Goal: Information Seeking & Learning: Learn about a topic

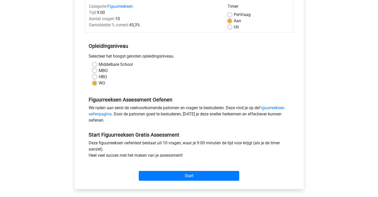
scroll to position [81, 0]
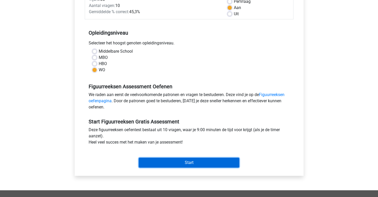
click at [193, 165] on input "Start" at bounding box center [189, 163] width 101 height 10
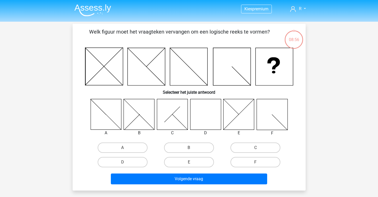
click at [206, 115] on icon at bounding box center [205, 114] width 31 height 31
click at [130, 163] on label "D" at bounding box center [123, 162] width 50 height 10
click at [126, 163] on input "D" at bounding box center [124, 163] width 3 height 3
radio input "true"
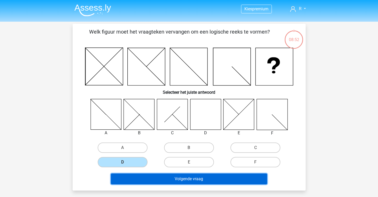
click at [212, 179] on button "Volgende vraag" at bounding box center [189, 179] width 156 height 11
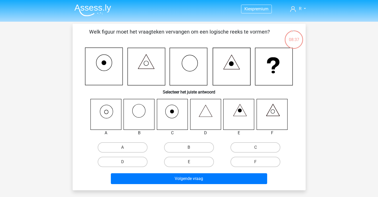
click at [109, 116] on icon at bounding box center [106, 114] width 31 height 31
click at [128, 149] on label "A" at bounding box center [123, 147] width 50 height 10
click at [126, 149] on input "A" at bounding box center [124, 149] width 3 height 3
radio input "true"
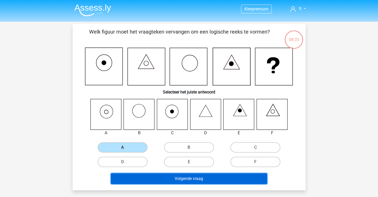
click at [188, 178] on button "Volgende vraag" at bounding box center [189, 179] width 156 height 11
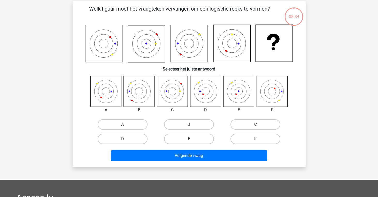
scroll to position [24, 0]
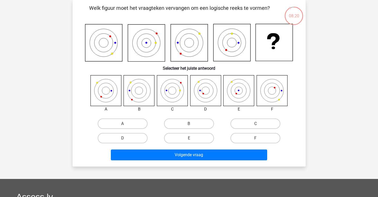
click at [190, 127] on input "B" at bounding box center [190, 125] width 3 height 3
radio input "true"
click at [256, 123] on label "C" at bounding box center [256, 124] width 50 height 10
click at [256, 124] on input "C" at bounding box center [257, 125] width 3 height 3
radio input "true"
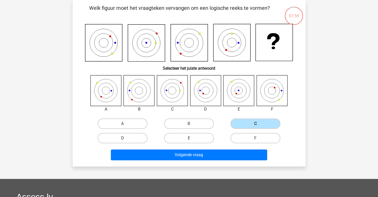
click at [129, 139] on label "D" at bounding box center [123, 138] width 50 height 10
click at [126, 139] on input "D" at bounding box center [124, 139] width 3 height 3
radio input "true"
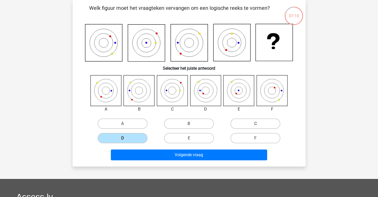
click at [253, 124] on label "C" at bounding box center [256, 124] width 50 height 10
click at [256, 124] on input "C" at bounding box center [257, 125] width 3 height 3
radio input "true"
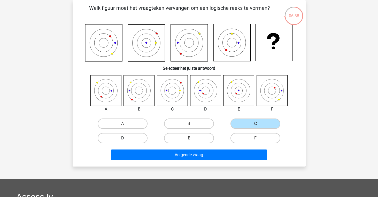
click at [138, 138] on label "D" at bounding box center [123, 138] width 50 height 10
click at [126, 138] on input "D" at bounding box center [124, 139] width 3 height 3
radio input "true"
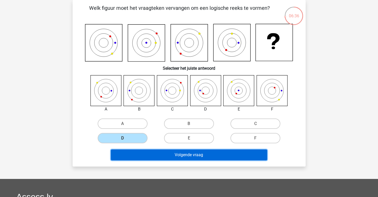
click at [202, 158] on button "Volgende vraag" at bounding box center [189, 155] width 156 height 11
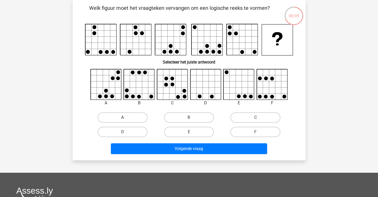
click at [128, 118] on label "A" at bounding box center [123, 117] width 50 height 10
click at [126, 118] on input "A" at bounding box center [124, 119] width 3 height 3
radio input "true"
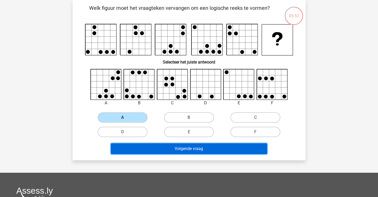
click at [203, 149] on button "Volgende vraag" at bounding box center [189, 149] width 156 height 11
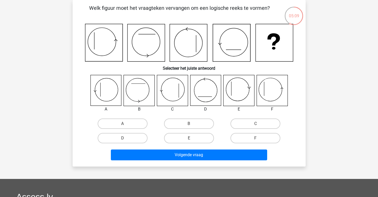
scroll to position [24, 0]
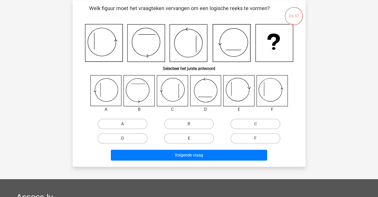
click at [128, 127] on label "A" at bounding box center [123, 124] width 50 height 10
click at [126, 127] on input "A" at bounding box center [124, 125] width 3 height 3
radio input "true"
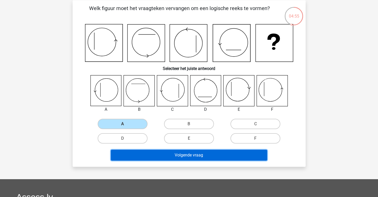
click at [199, 157] on button "Volgende vraag" at bounding box center [189, 155] width 156 height 11
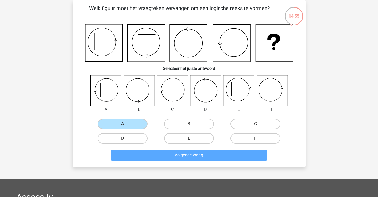
scroll to position [24, 0]
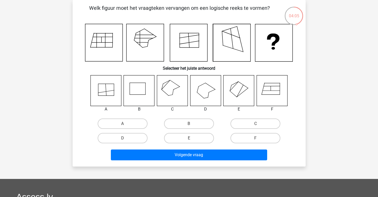
click at [170, 89] on icon at bounding box center [172, 90] width 31 height 31
click at [264, 123] on label "C" at bounding box center [256, 124] width 50 height 10
click at [259, 124] on input "C" at bounding box center [257, 125] width 3 height 3
radio input "true"
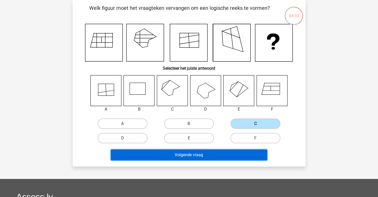
click at [194, 155] on button "Volgende vraag" at bounding box center [189, 155] width 156 height 11
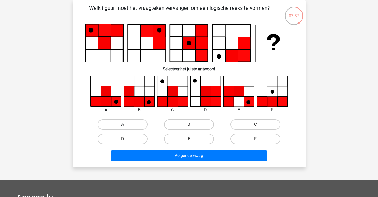
click at [129, 127] on label "A" at bounding box center [123, 124] width 50 height 10
click at [126, 127] on input "A" at bounding box center [124, 126] width 3 height 3
radio input "true"
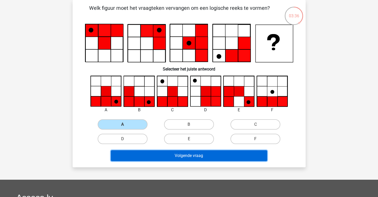
click at [193, 156] on button "Volgende vraag" at bounding box center [189, 155] width 156 height 11
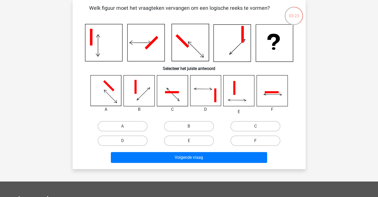
click at [248, 141] on label "F" at bounding box center [256, 141] width 50 height 10
click at [256, 141] on input "F" at bounding box center [257, 142] width 3 height 3
radio input "true"
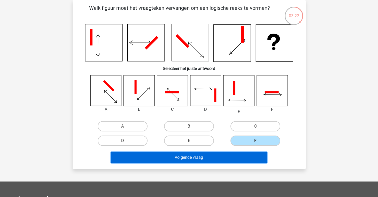
click at [206, 159] on button "Volgende vraag" at bounding box center [189, 157] width 156 height 11
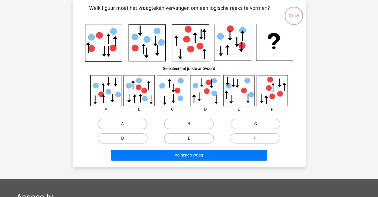
click at [249, 121] on label "C" at bounding box center [256, 124] width 50 height 10
click at [256, 124] on input "C" at bounding box center [257, 125] width 3 height 3
radio input "true"
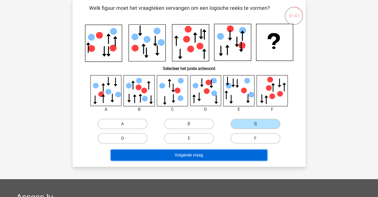
click at [194, 153] on button "Volgende vraag" at bounding box center [189, 155] width 156 height 11
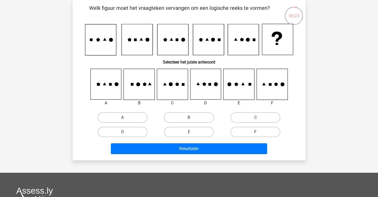
click at [254, 133] on label "F" at bounding box center [256, 132] width 50 height 10
click at [256, 133] on input "F" at bounding box center [257, 133] width 3 height 3
radio input "true"
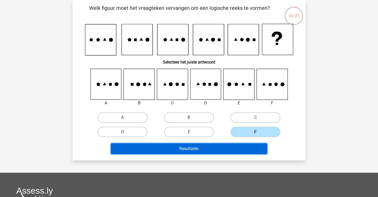
click at [191, 150] on button "Resultaten" at bounding box center [189, 149] width 156 height 11
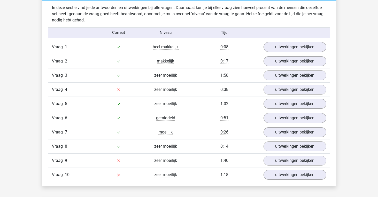
scroll to position [407, 0]
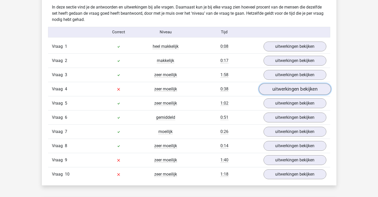
click at [284, 88] on link "uitwerkingen bekijken" at bounding box center [295, 89] width 72 height 11
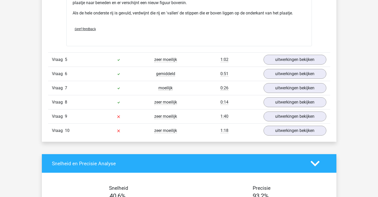
scroll to position [767, 0]
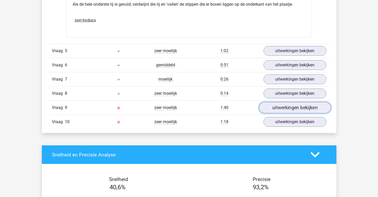
click at [295, 108] on link "uitwerkingen bekijken" at bounding box center [295, 107] width 72 height 11
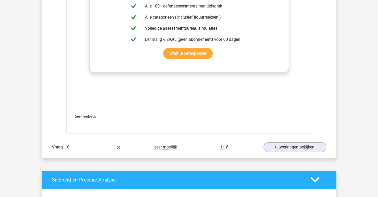
scroll to position [1183, 0]
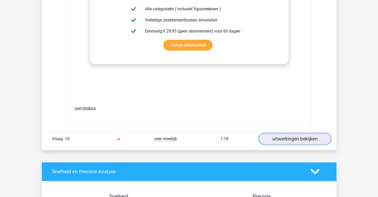
click at [297, 139] on link "uitwerkingen bekijken" at bounding box center [295, 138] width 72 height 11
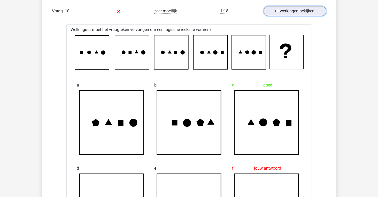
scroll to position [1313, 0]
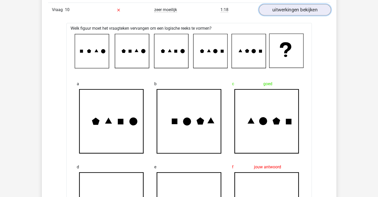
click at [298, 10] on link "uitwerkingen bekijken" at bounding box center [295, 9] width 72 height 11
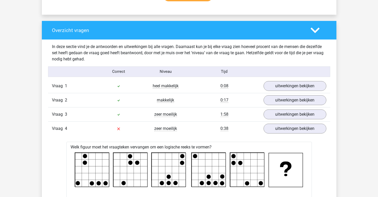
scroll to position [365, 0]
